Goal: Information Seeking & Learning: Stay updated

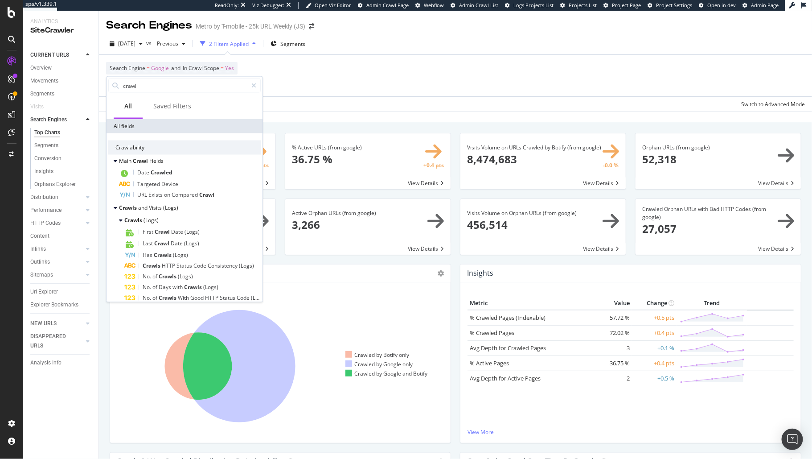
scroll to position [20, 0]
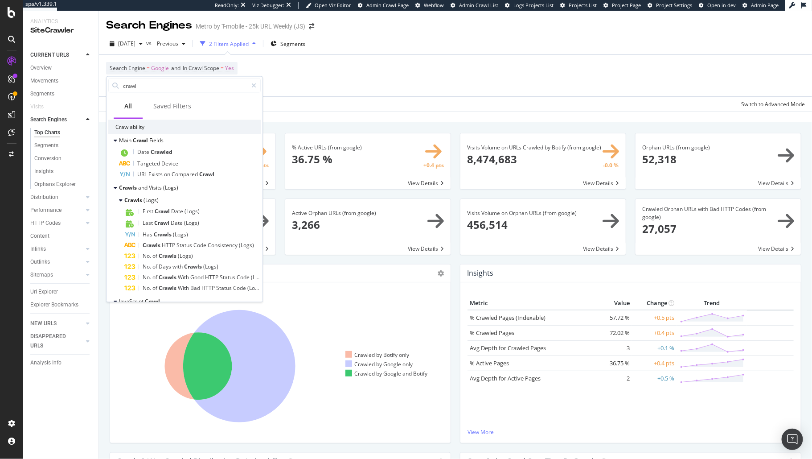
click at [552, 56] on div "Search Engine = Google and In Crawl Scope = Yes Add Filter" at bounding box center [455, 75] width 699 height 41
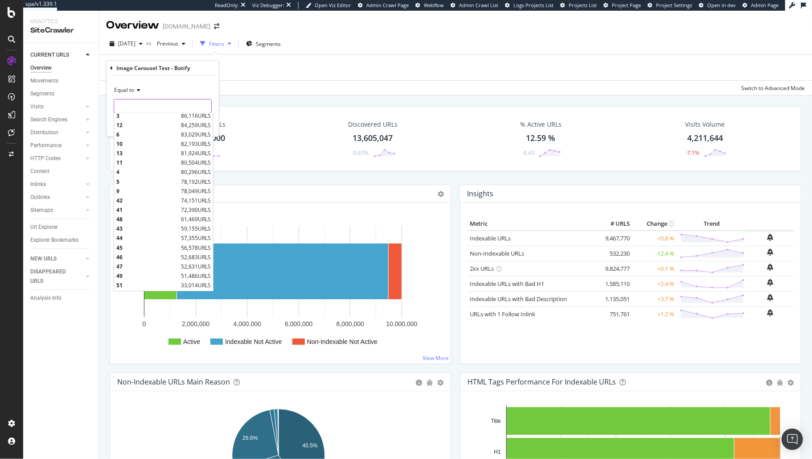
scroll to position [361, 0]
click at [165, 226] on span "51" at bounding box center [147, 228] width 62 height 8
type input "51"
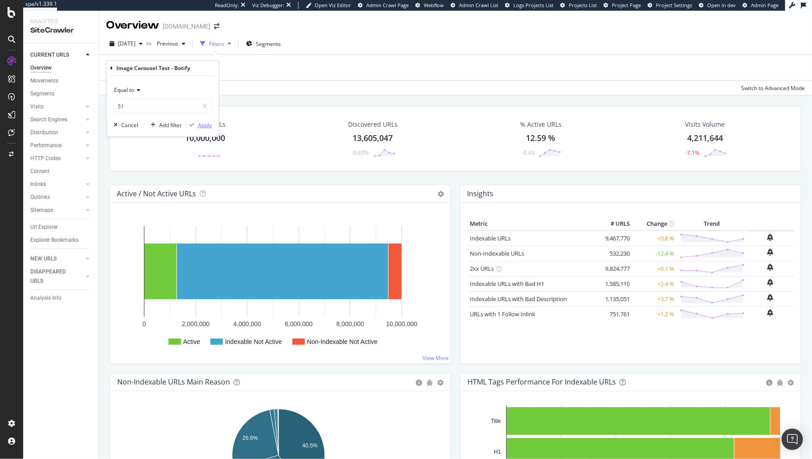
click at [209, 127] on div "Apply" at bounding box center [205, 125] width 14 height 8
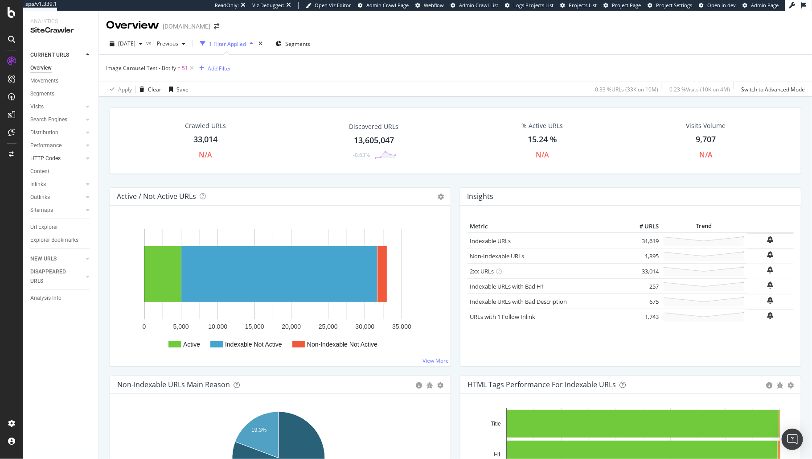
click at [82, 158] on div at bounding box center [78, 158] width 9 height 9
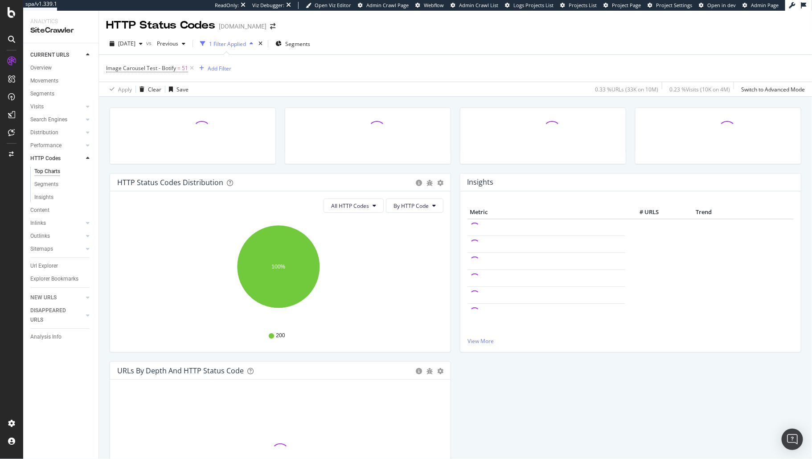
click at [82, 156] on div at bounding box center [78, 158] width 9 height 9
click at [82, 99] on div "Segments" at bounding box center [64, 93] width 68 height 13
click at [82, 105] on div at bounding box center [78, 106] width 9 height 9
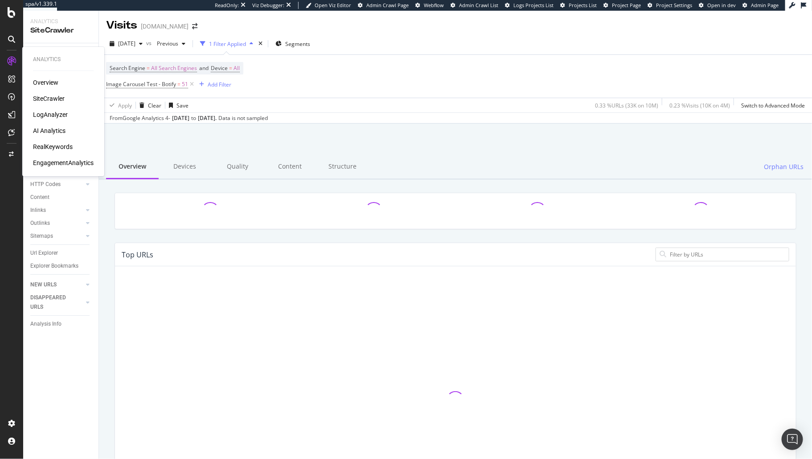
click at [58, 113] on div "LogAnalyzer" at bounding box center [50, 114] width 35 height 9
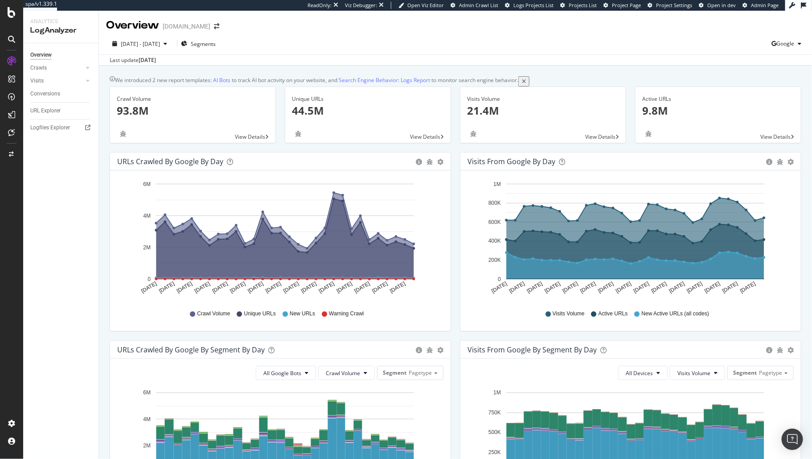
click at [290, 266] on icon "A chart." at bounding box center [285, 239] width 258 height 80
click at [41, 66] on div "Crawls" at bounding box center [38, 67] width 16 height 9
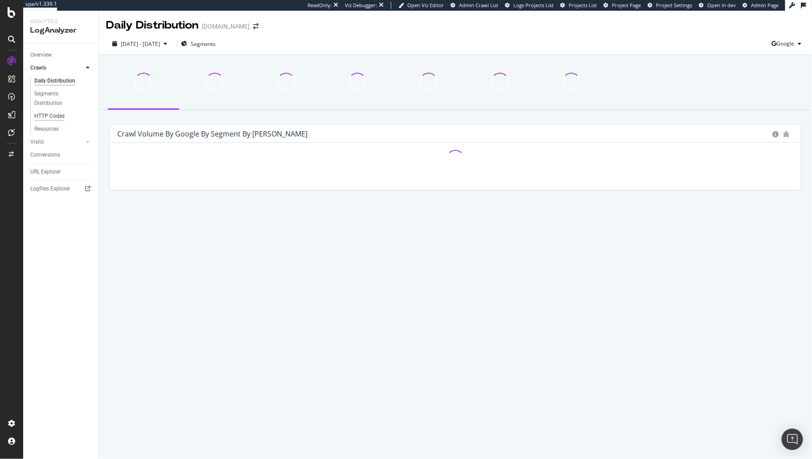
click at [62, 115] on div "HTTP Codes" at bounding box center [49, 115] width 30 height 9
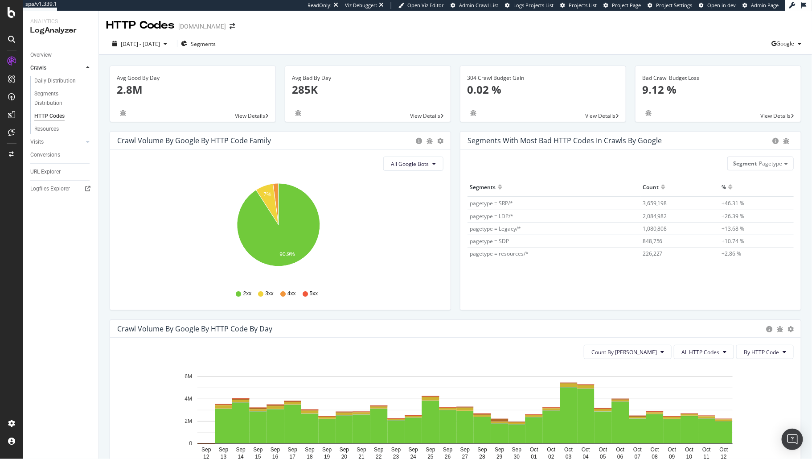
click at [52, 69] on link "Crawls" at bounding box center [56, 67] width 53 height 9
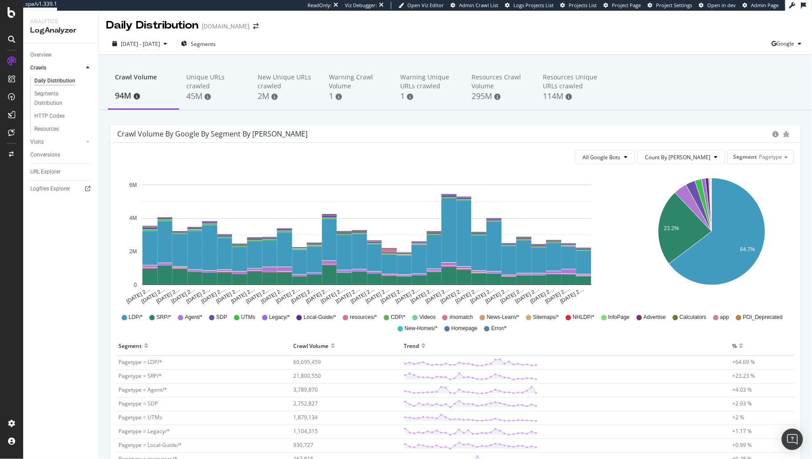
click at [88, 68] on icon at bounding box center [88, 67] width 4 height 5
click at [56, 115] on div "AlertPanel" at bounding box center [47, 116] width 29 height 9
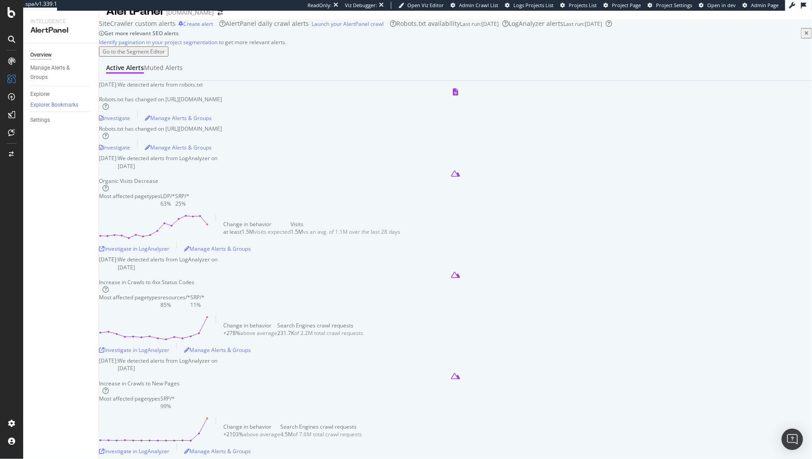
scroll to position [21, 0]
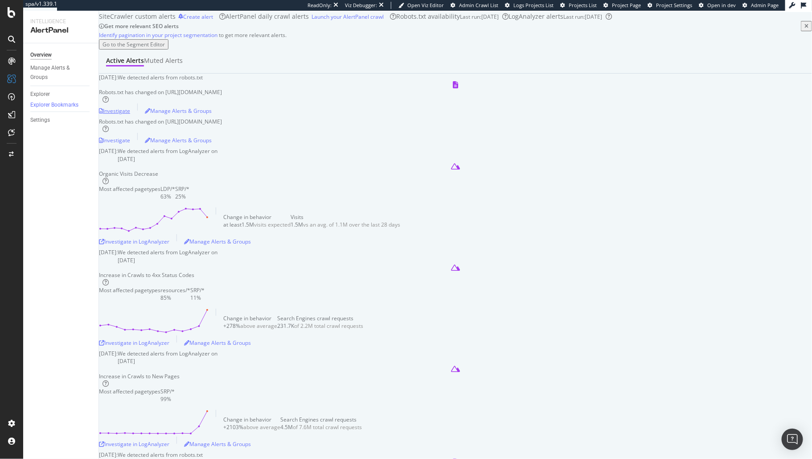
click at [130, 115] on div "Investigate" at bounding box center [114, 111] width 31 height 8
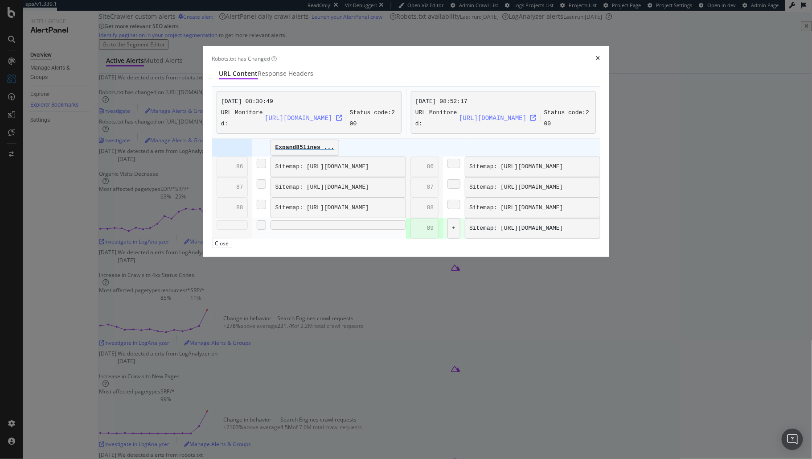
click at [655, 143] on div "Robots.txt has Changed URL Content Response Headers [DATE] 08:30:49 URL Monitor…" at bounding box center [406, 229] width 812 height 459
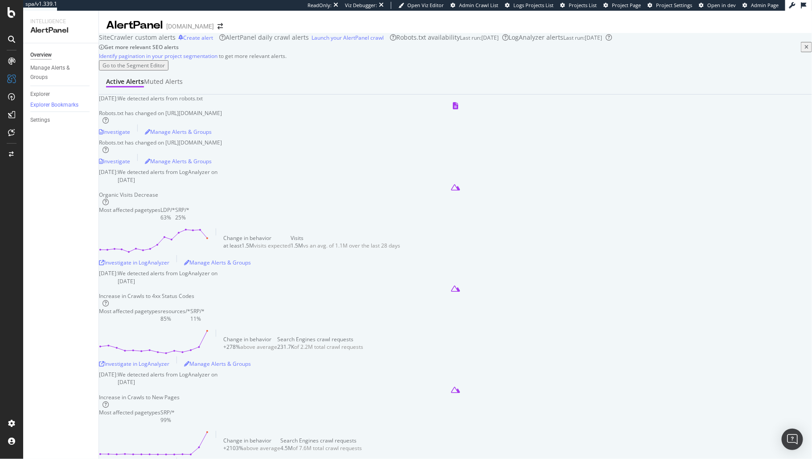
click at [55, 29] on div "AlertPanel" at bounding box center [60, 30] width 61 height 10
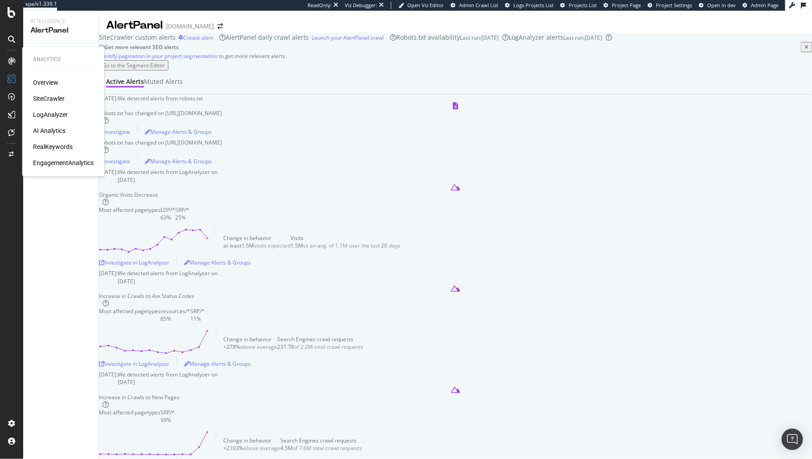
click at [12, 59] on icon at bounding box center [11, 60] width 7 height 7
